Goal: Task Accomplishment & Management: Manage account settings

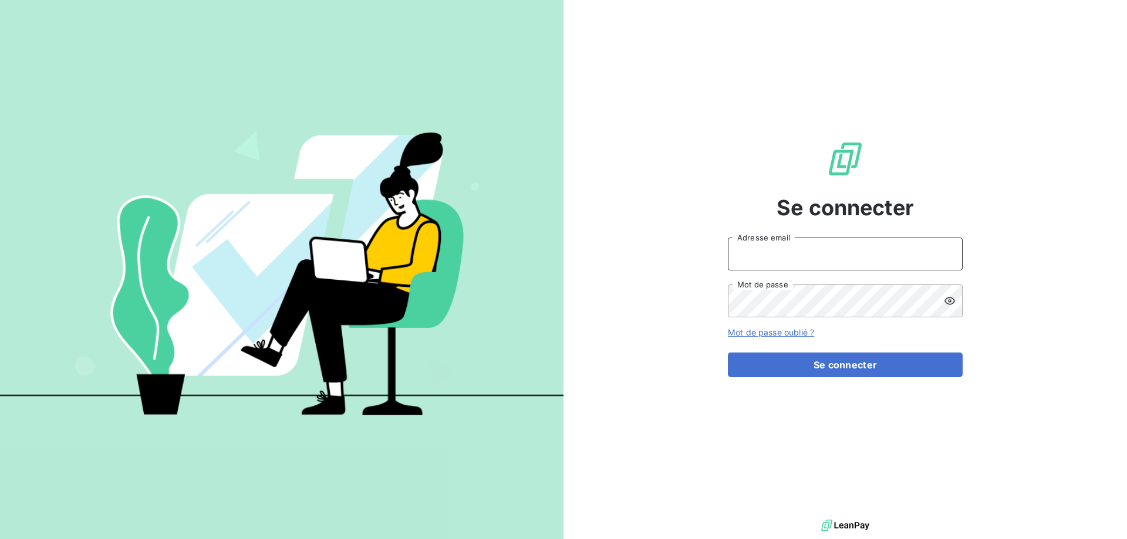
click at [739, 255] on input "Adresse email" at bounding box center [845, 254] width 235 height 33
type input "[EMAIL_ADDRESS][DOMAIN_NAME]"
click at [728, 353] on button "Se connecter" at bounding box center [845, 365] width 235 height 25
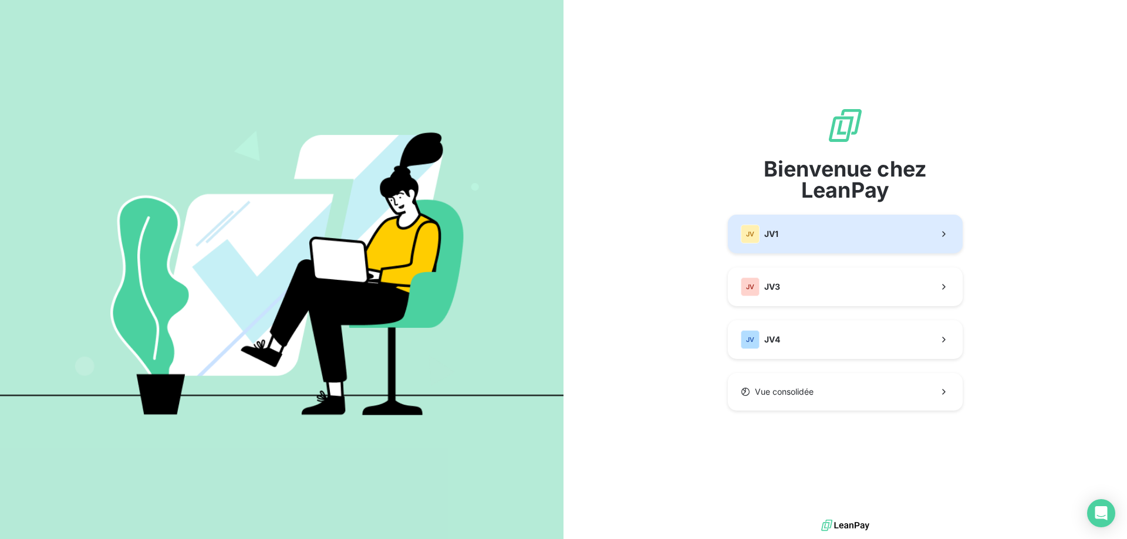
click at [773, 236] on span "JV1" at bounding box center [771, 234] width 14 height 12
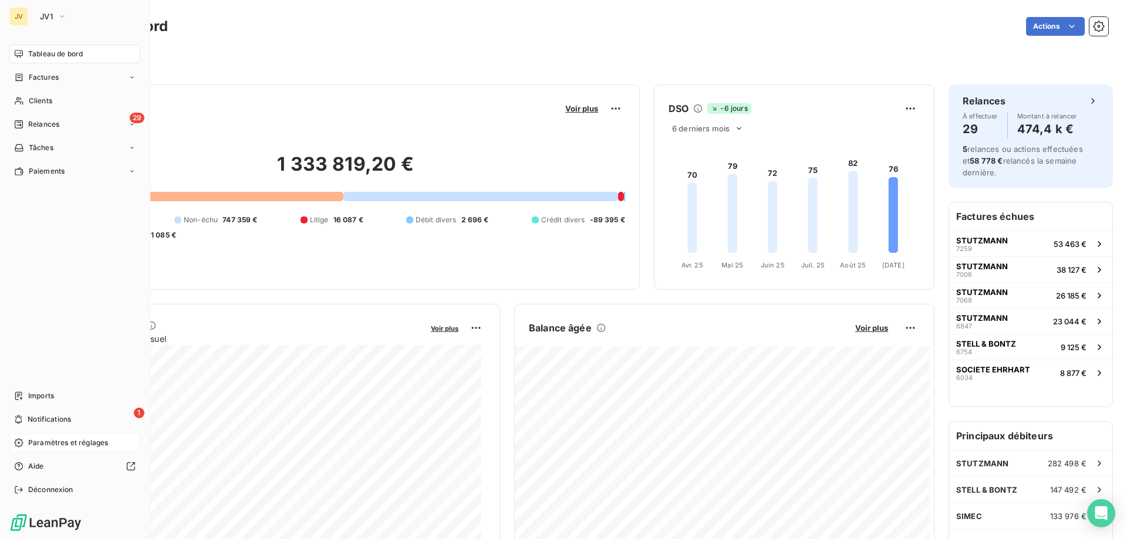
click at [74, 441] on span "Paramètres et réglages" at bounding box center [68, 443] width 80 height 11
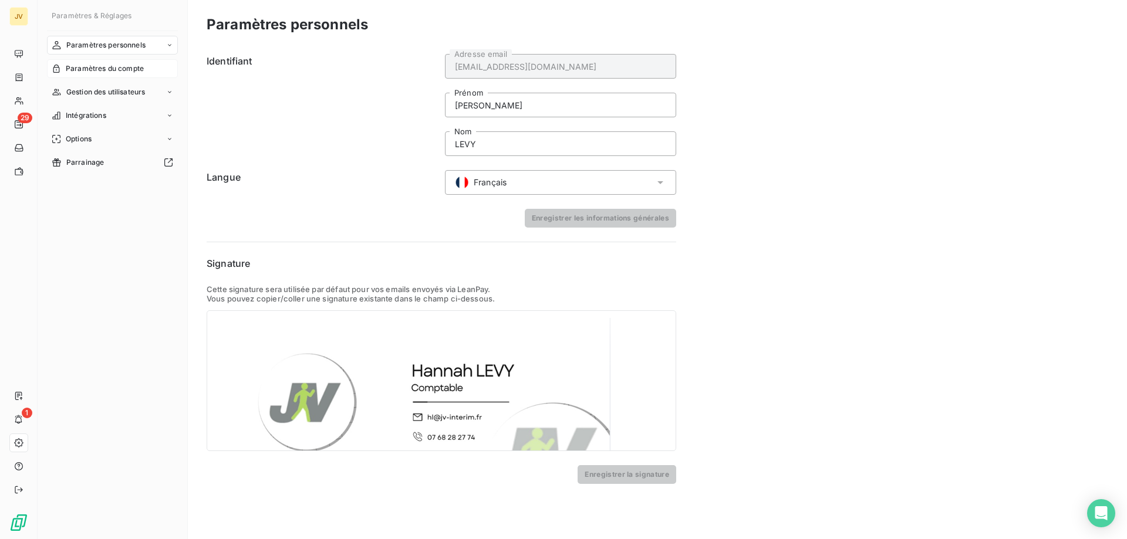
click at [97, 67] on span "Paramètres du compte" at bounding box center [105, 68] width 78 height 11
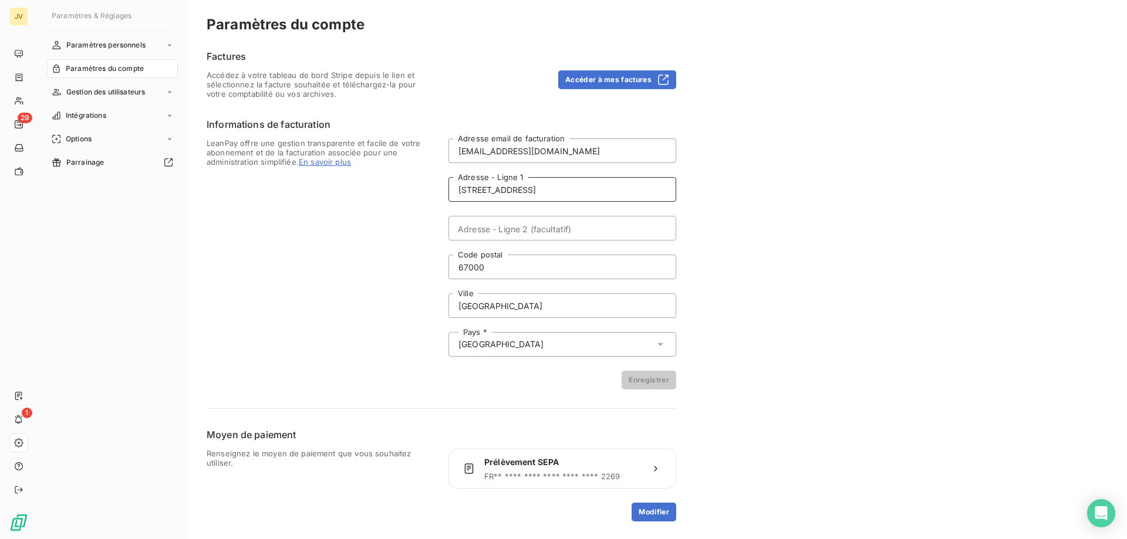
click at [470, 194] on input "[STREET_ADDRESS]" at bounding box center [562, 189] width 228 height 25
type input "[STREET_ADDRESS]"
click at [647, 379] on button "Enregistrer" at bounding box center [648, 380] width 55 height 19
click at [613, 80] on button "Accéder à mes factures" at bounding box center [617, 79] width 118 height 19
